Goal: Transaction & Acquisition: Purchase product/service

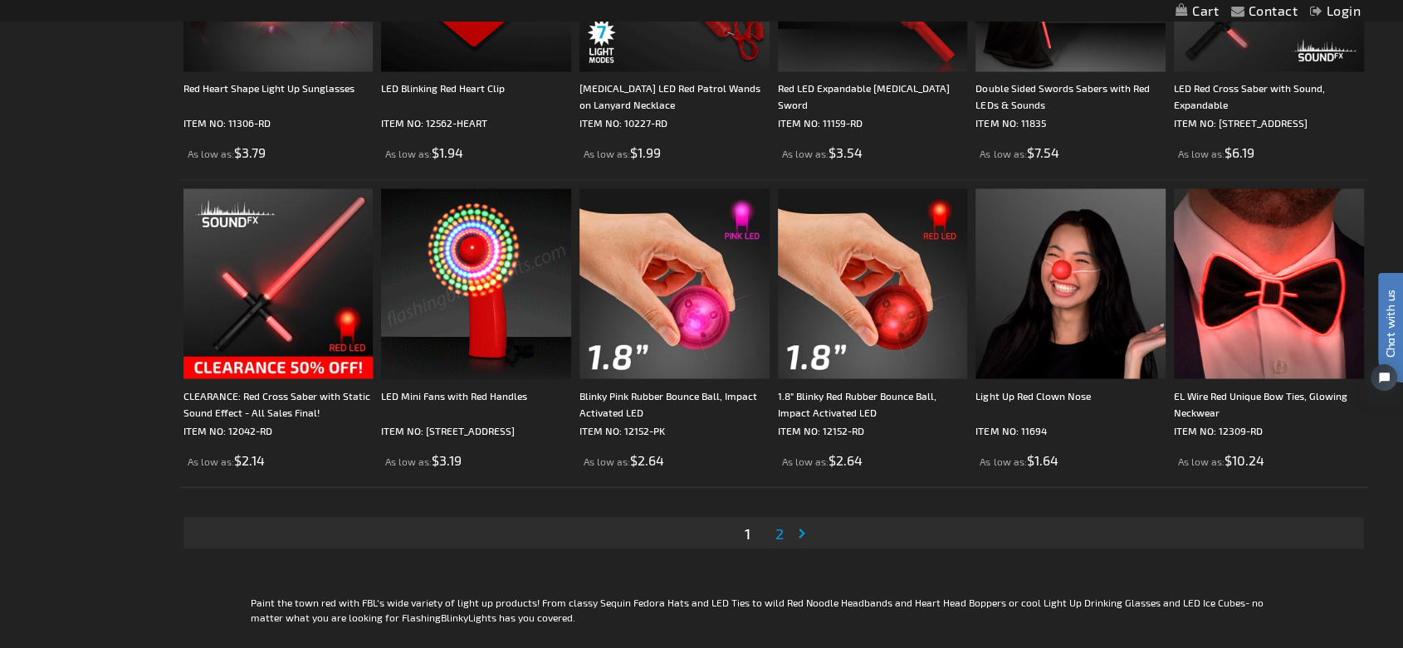
scroll to position [3046, 0]
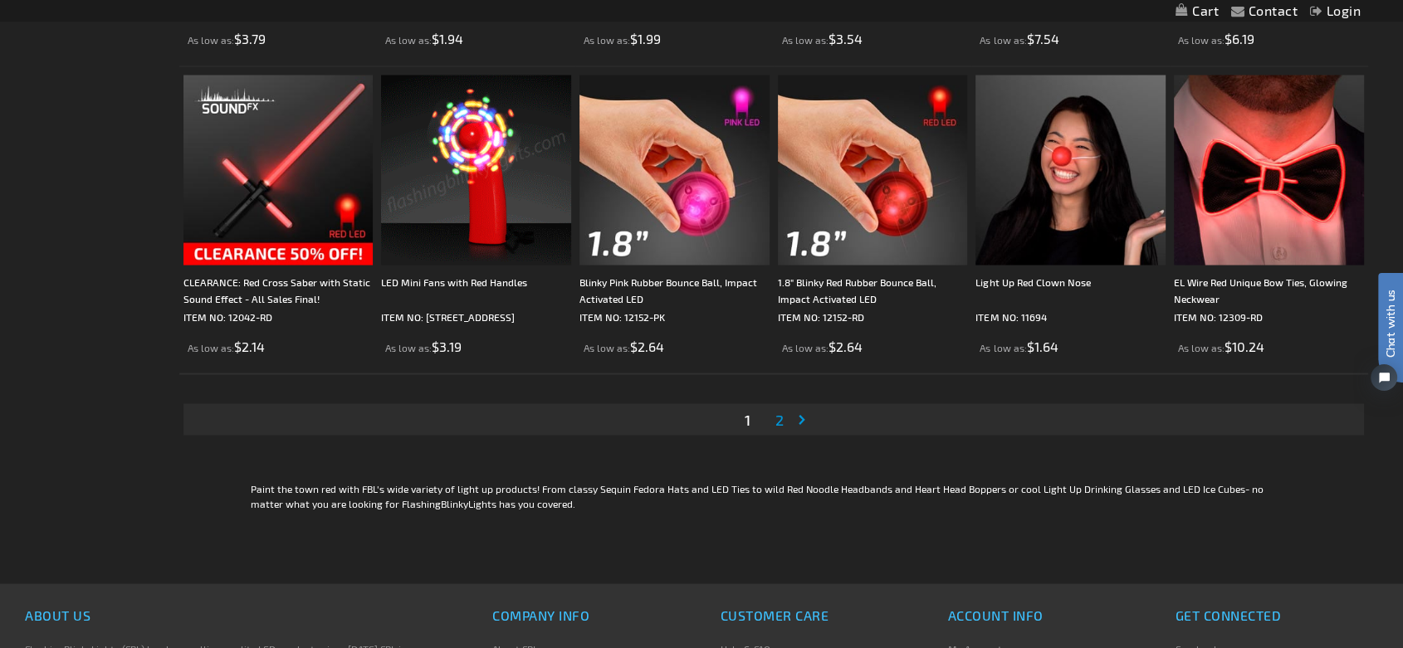
click at [780, 419] on span "2" at bounding box center [780, 419] width 8 height 18
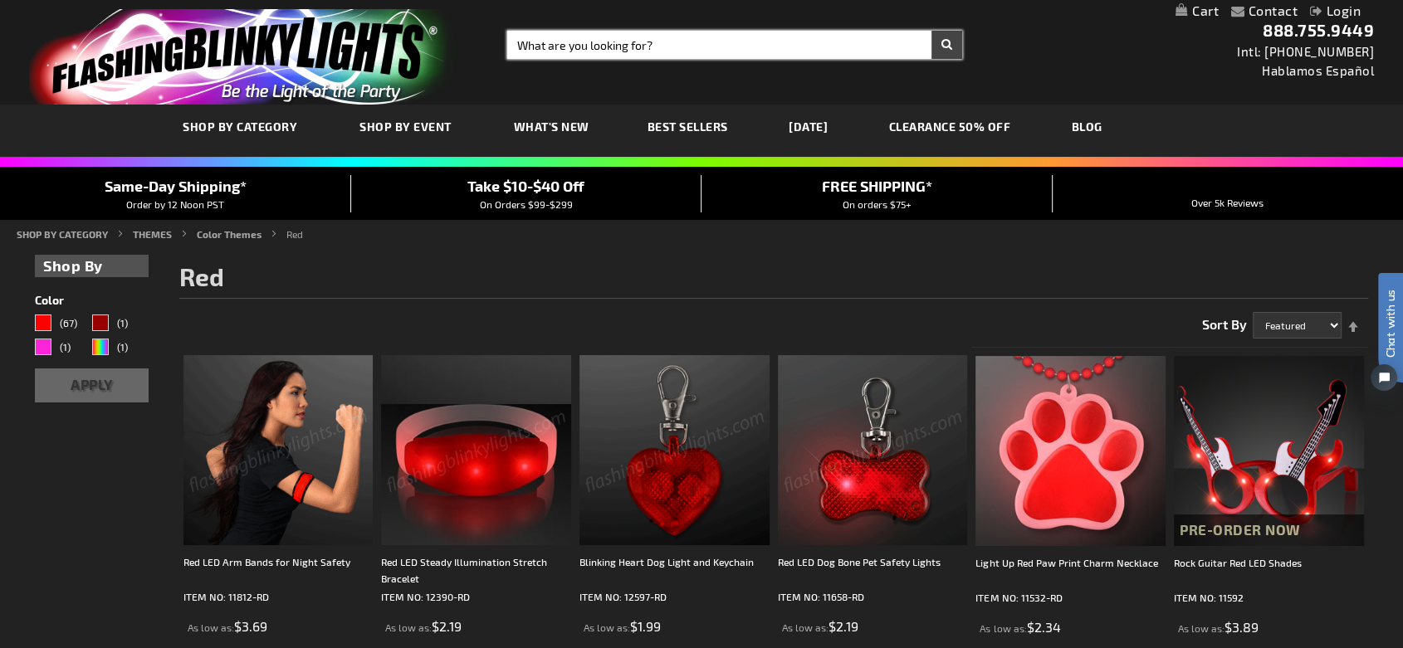
click at [605, 51] on input "Search" at bounding box center [734, 45] width 455 height 28
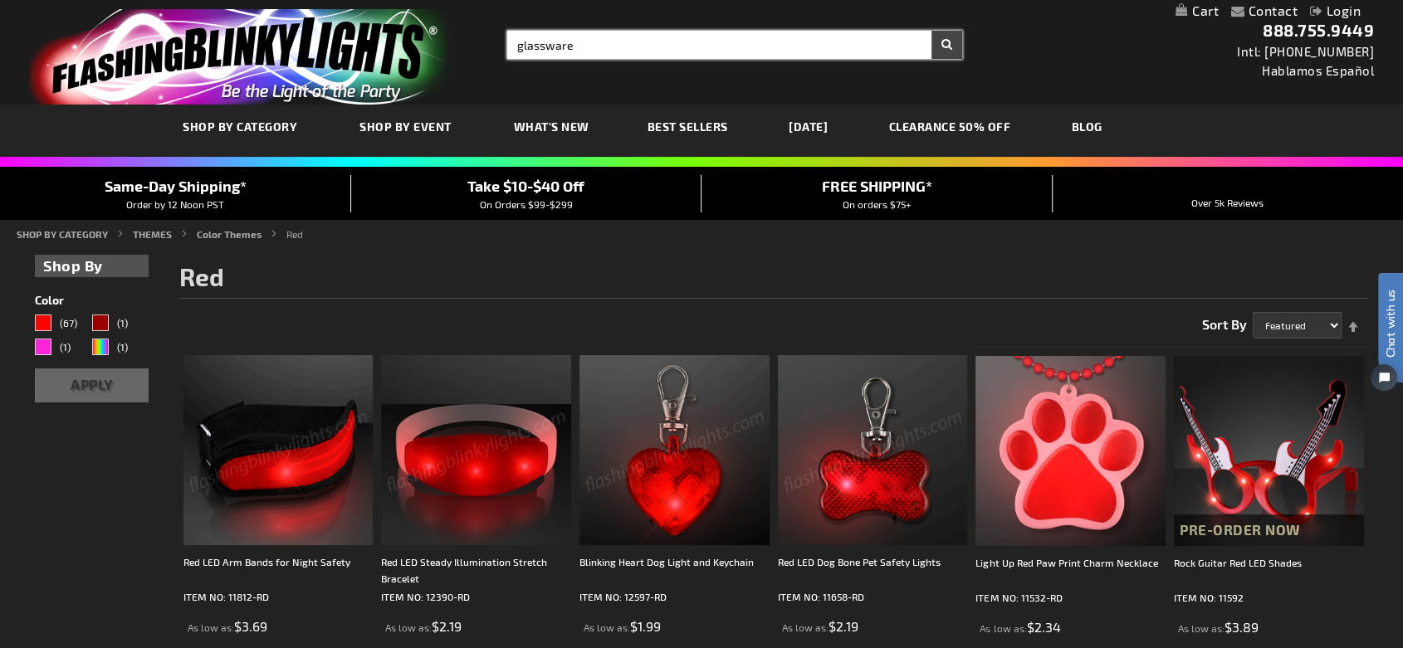
type input "glassware"
click at [932, 31] on button "Search" at bounding box center [947, 45] width 31 height 28
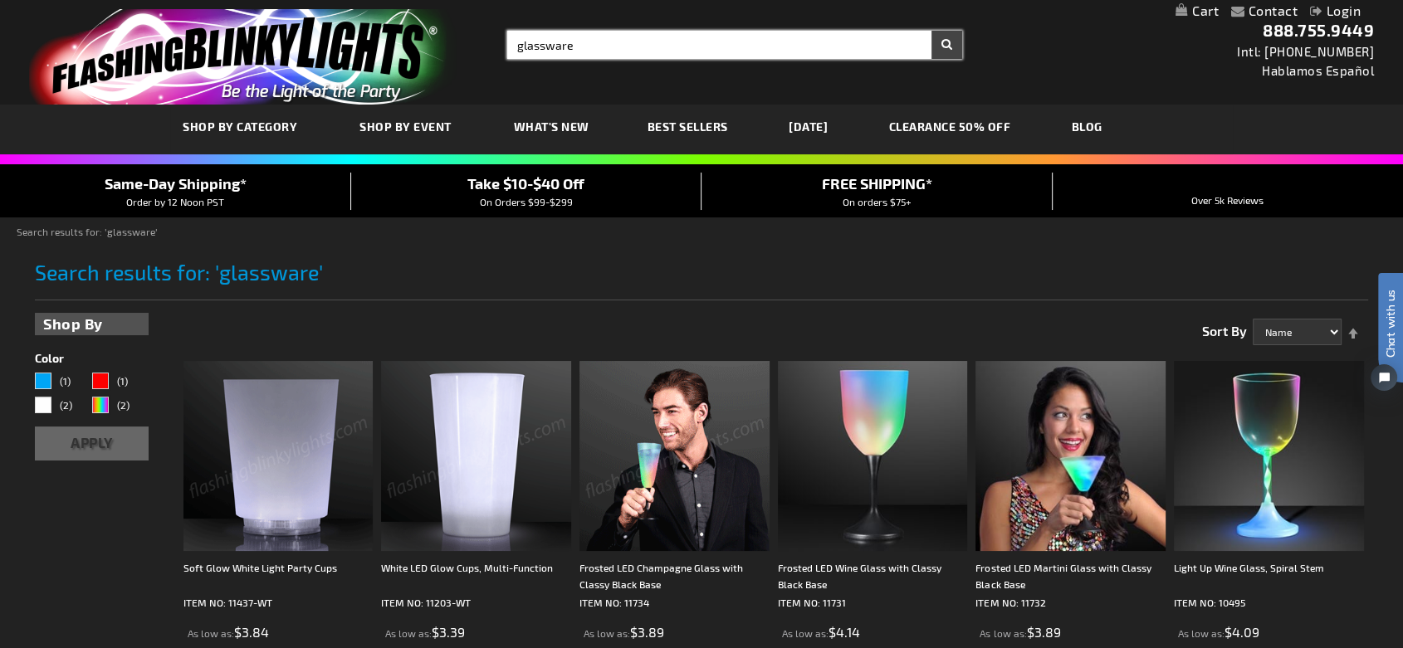
click at [597, 51] on input "glassware" at bounding box center [734, 45] width 455 height 28
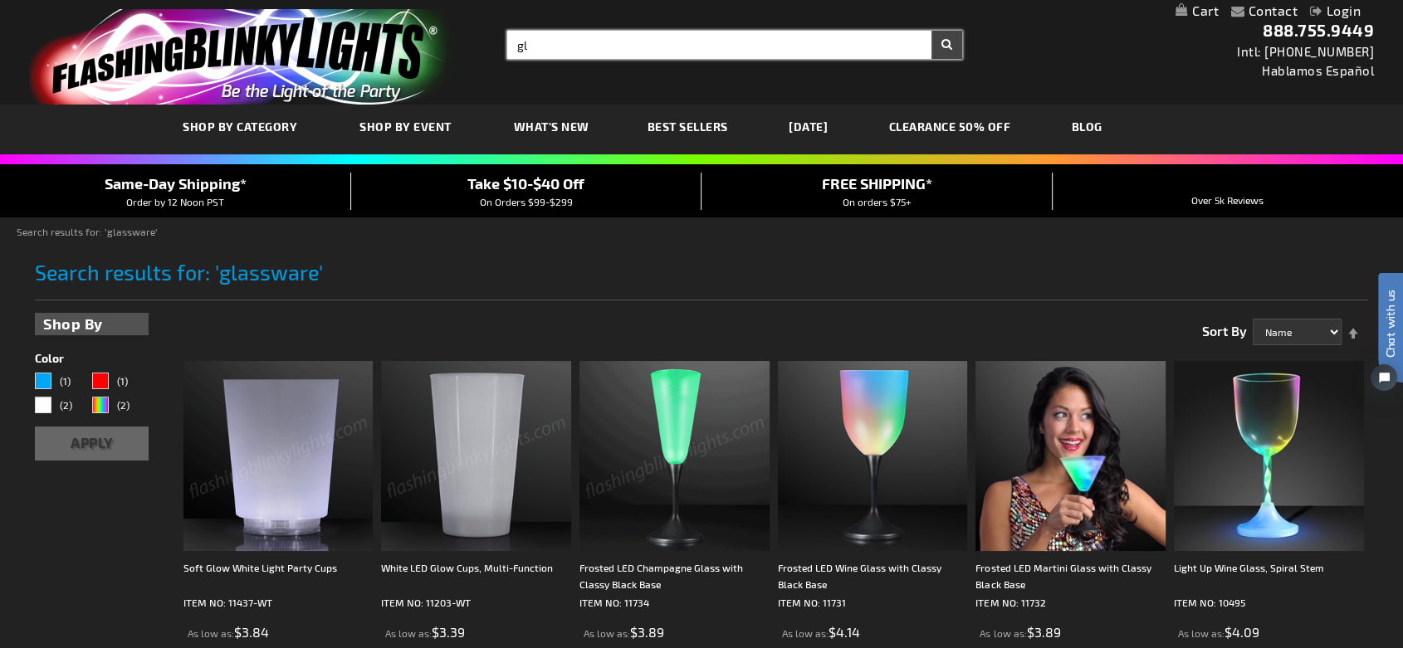
type input "g"
type input "bar ware"
click at [932, 31] on button "Search" at bounding box center [947, 45] width 31 height 28
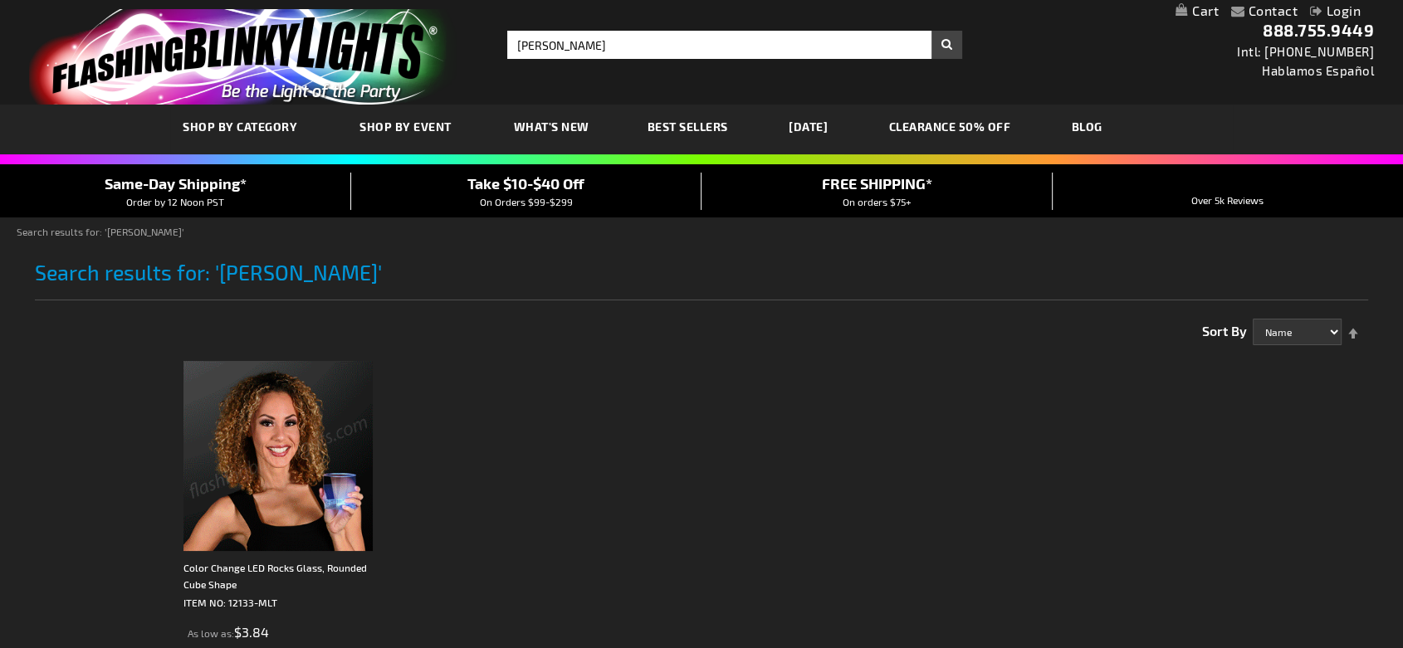
click at [251, 466] on img at bounding box center [278, 456] width 190 height 190
